Goal: Information Seeking & Learning: Learn about a topic

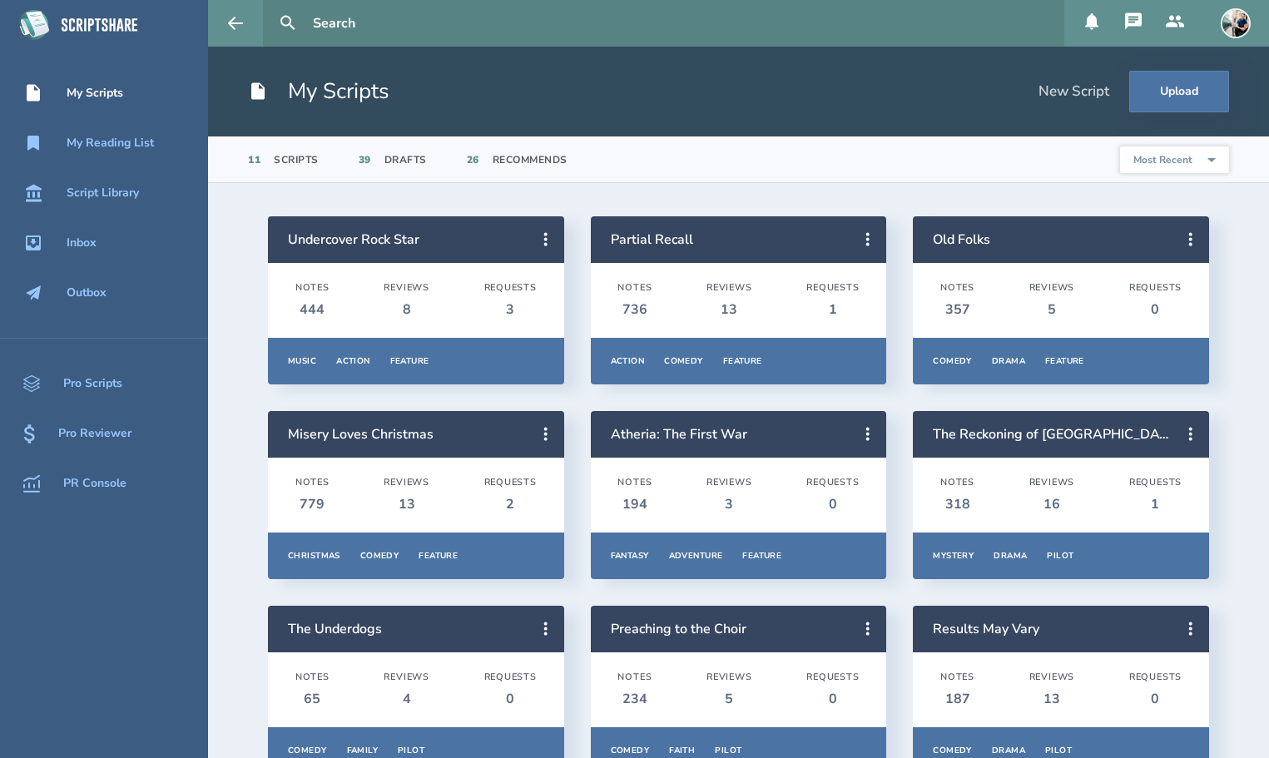
click at [344, 22] on input "text" at bounding box center [681, 23] width 751 height 47
type input "chasing"
click at [270, 5] on button at bounding box center [288, 23] width 37 height 37
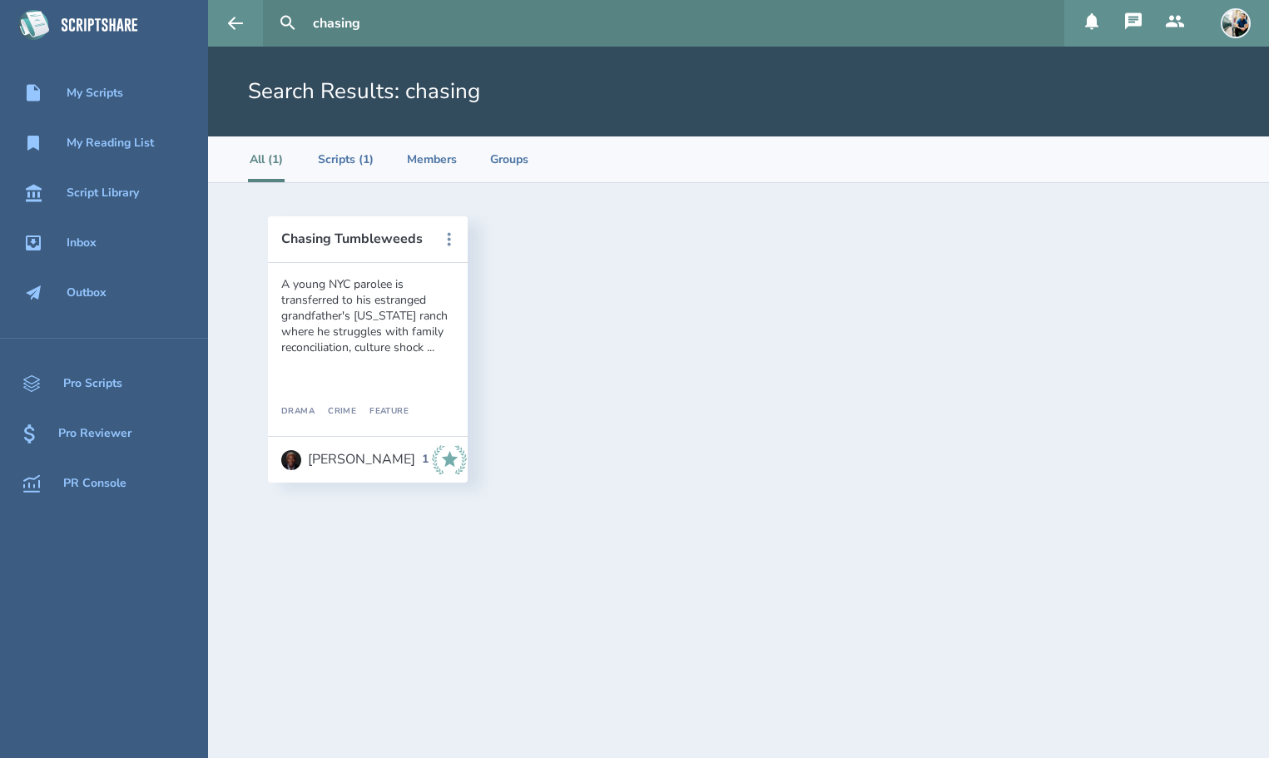
click at [379, 296] on div "A young NYC parolee is transferred to his estranged grandfather's [US_STATE] ra…" at bounding box center [367, 315] width 173 height 79
click at [448, 236] on icon at bounding box center [449, 240] width 20 height 20
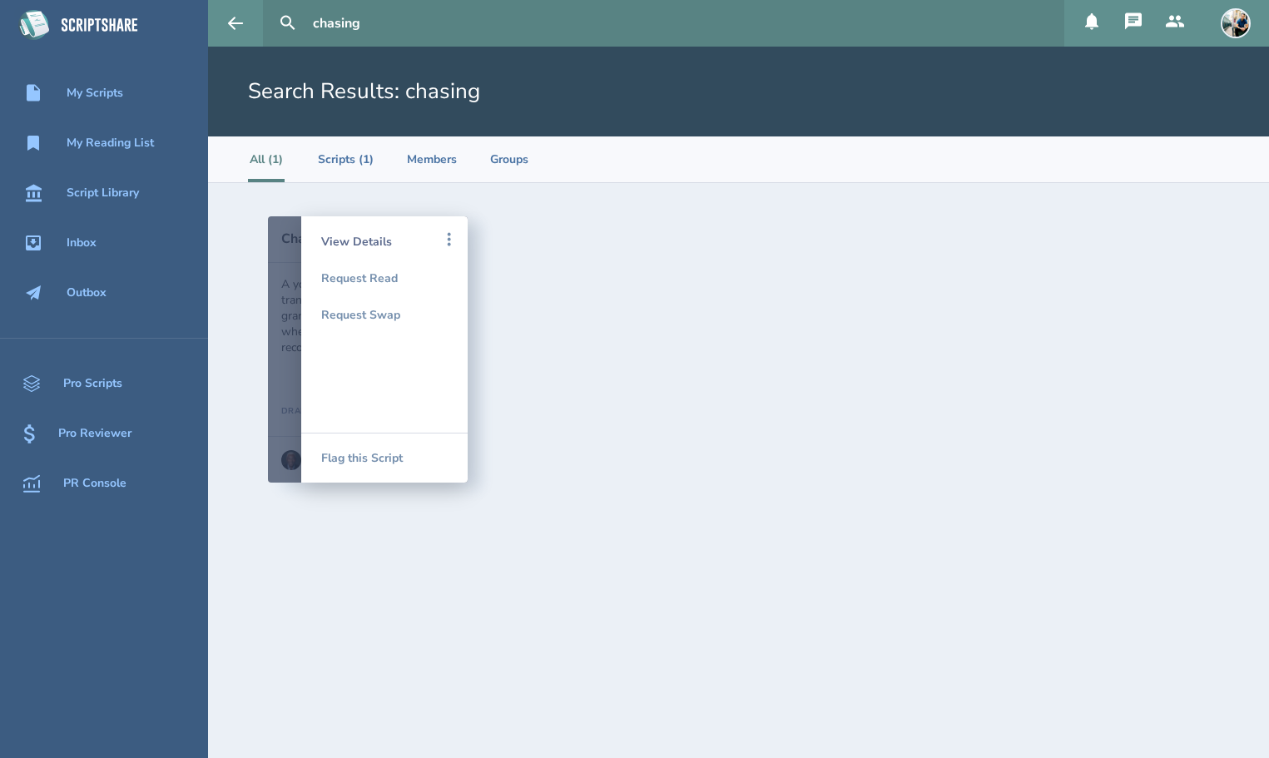
click at [418, 237] on div "View Details" at bounding box center [384, 241] width 126 height 37
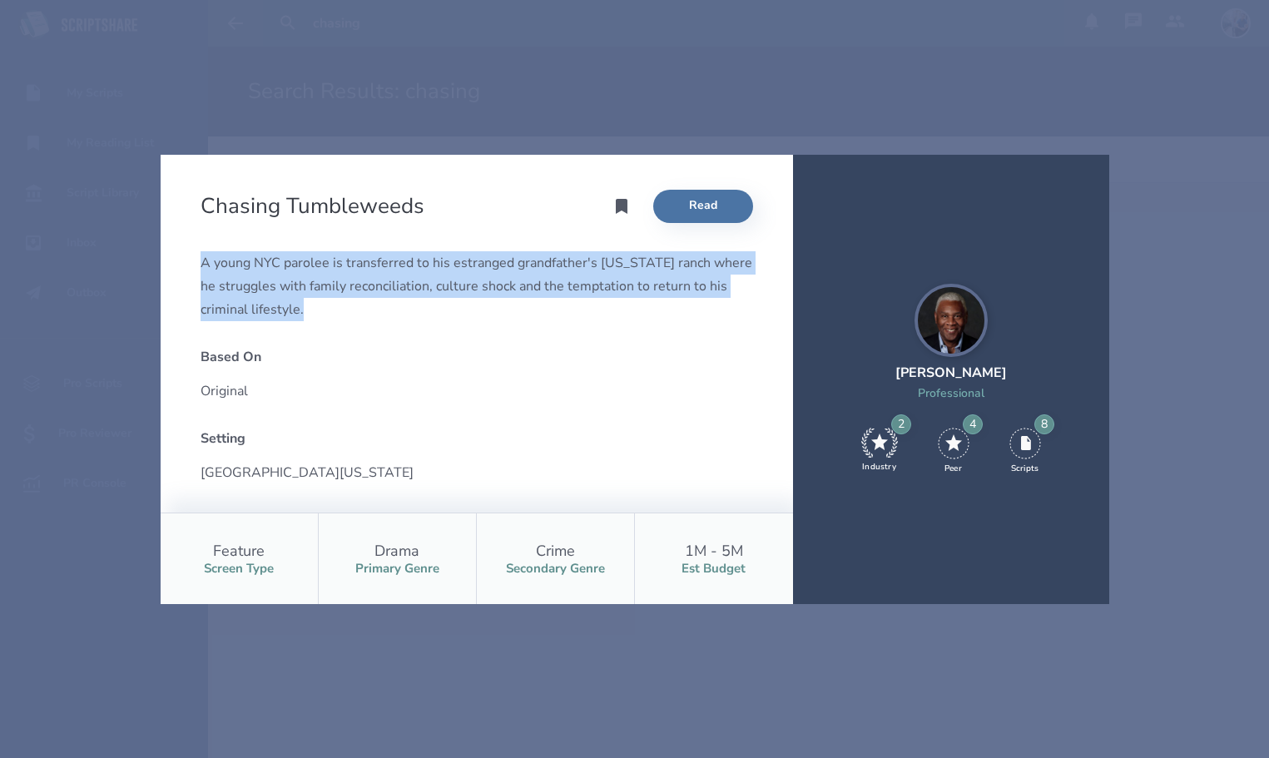
drag, startPoint x: 200, startPoint y: 264, endPoint x: 259, endPoint y: 308, distance: 73.0
click at [259, 308] on div "A young NYC parolee is transferred to his estranged grandfather's [US_STATE] ra…" at bounding box center [476, 286] width 552 height 70
copy div "A young NYC parolee is transferred to his estranged grandfather's [US_STATE] ra…"
click at [964, 340] on img at bounding box center [950, 320] width 73 height 73
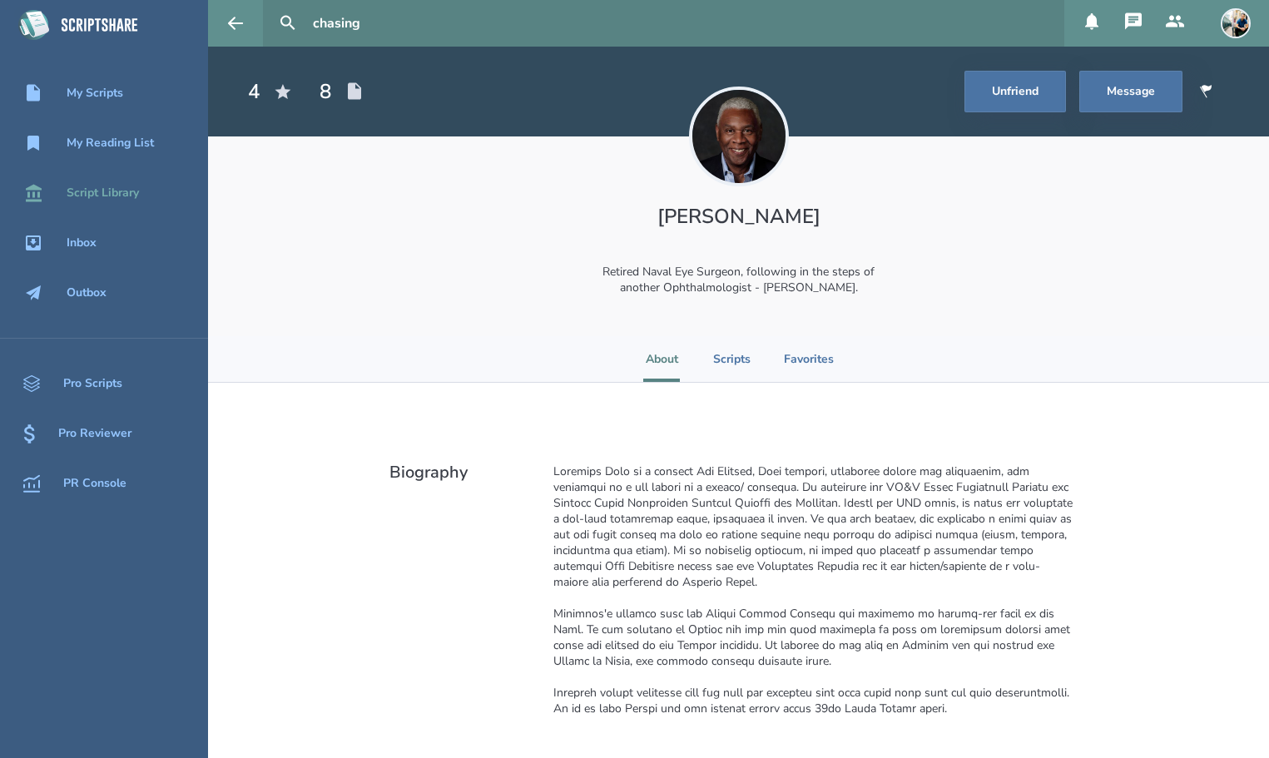
click at [104, 200] on div "Script Library" at bounding box center [103, 192] width 72 height 13
